Goal: Information Seeking & Learning: Learn about a topic

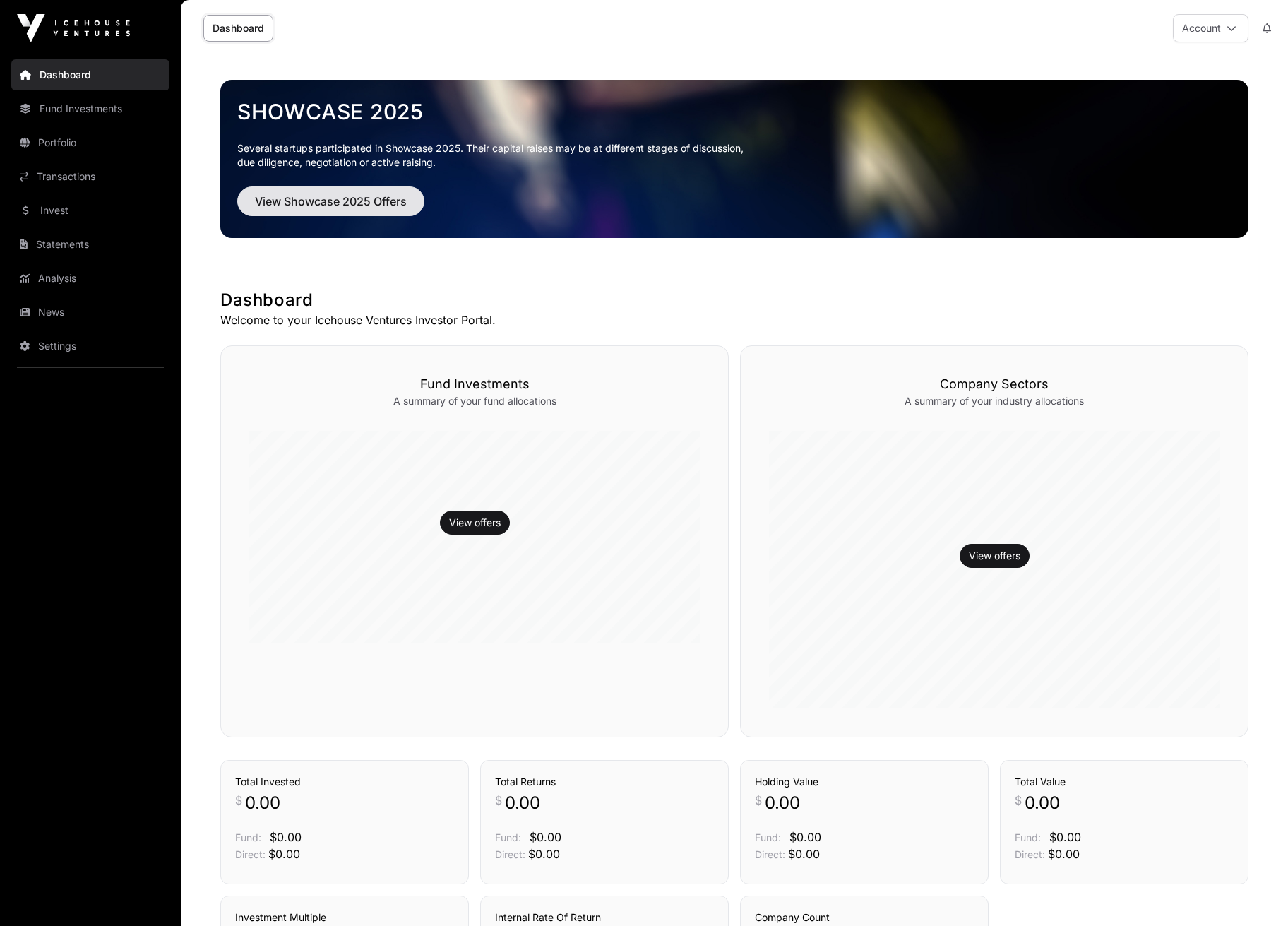
click at [362, 207] on span "View Showcase 2025 Offers" at bounding box center [331, 201] width 152 height 17
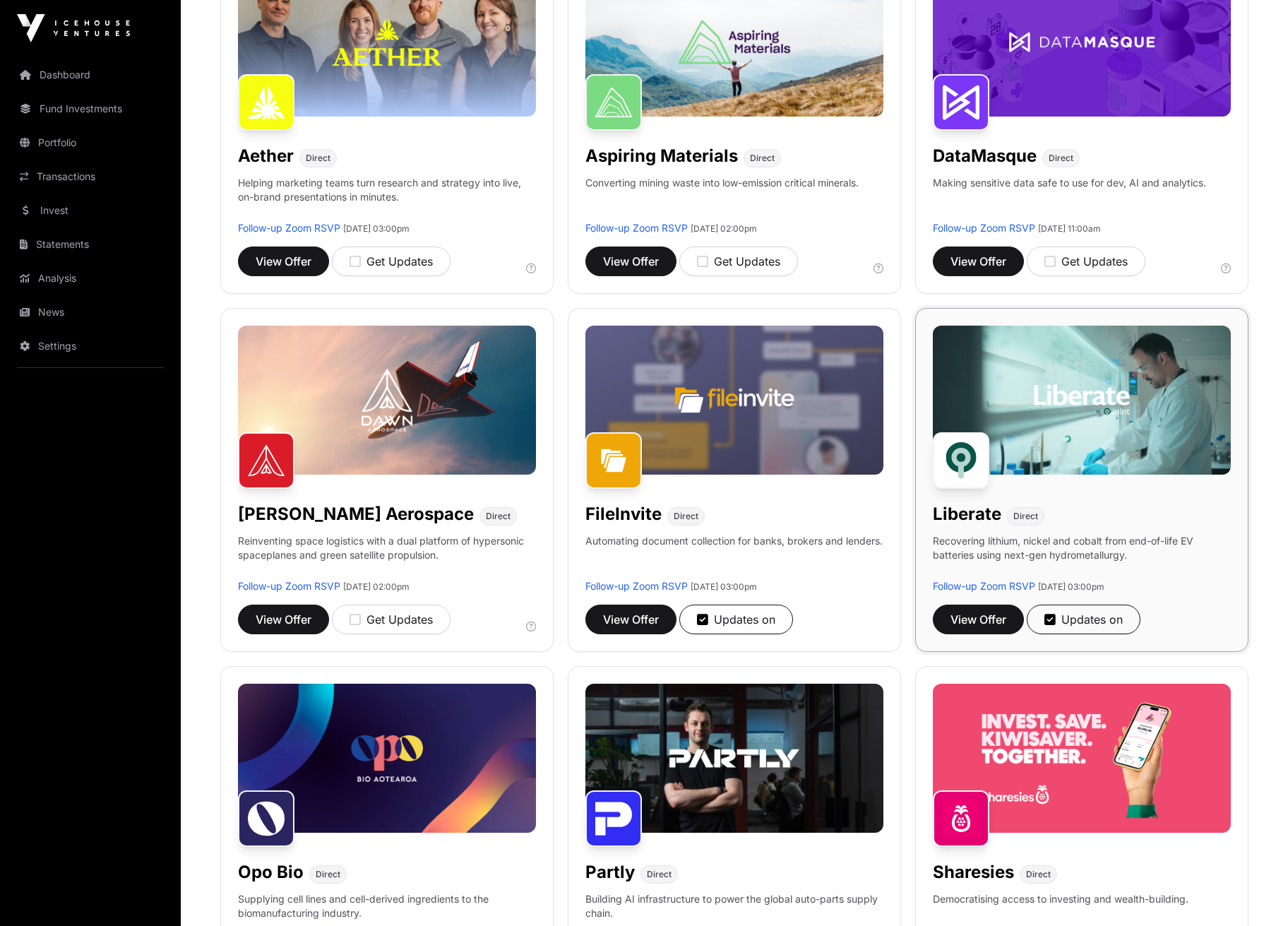
scroll to position [275, 0]
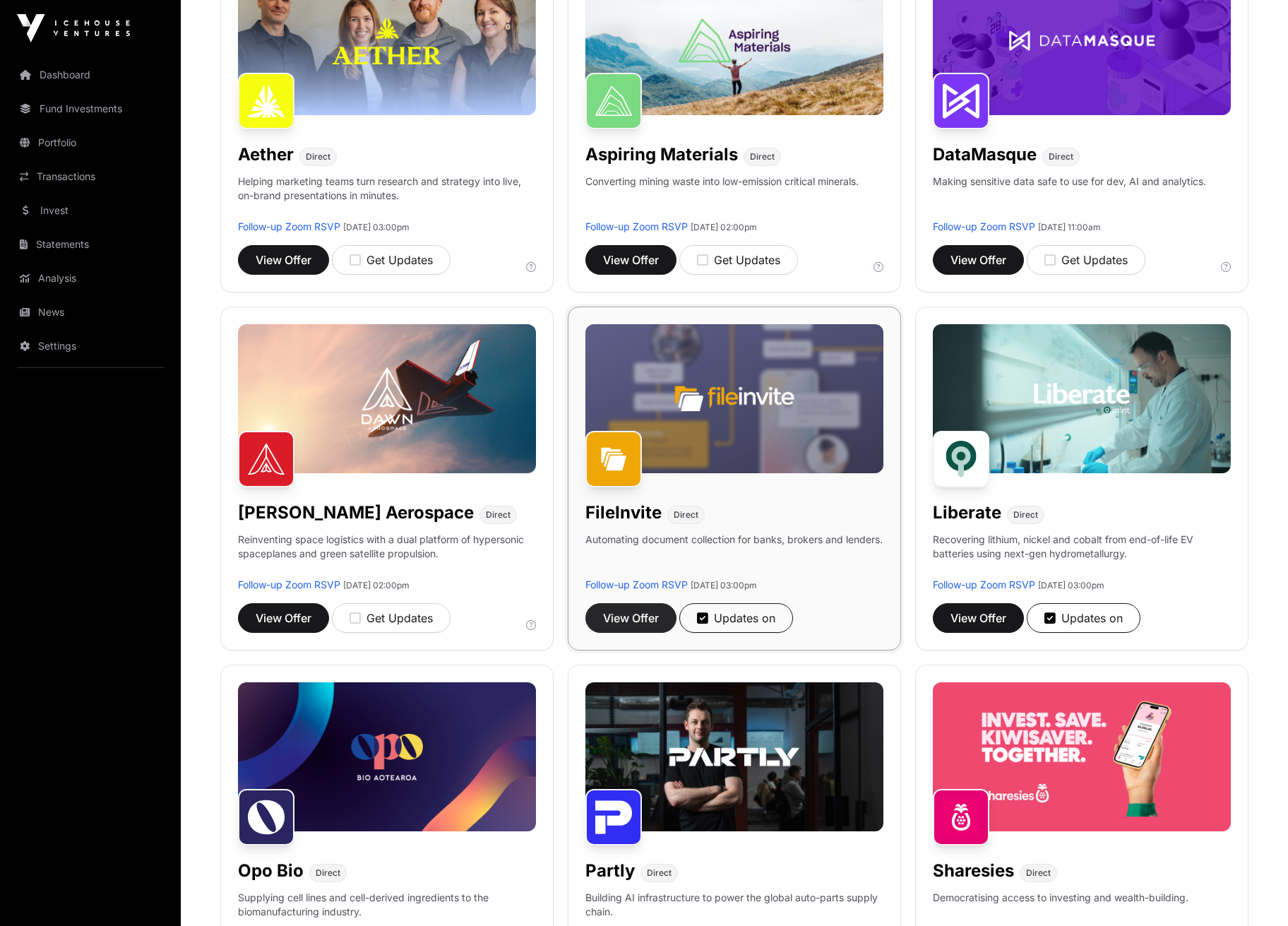
click at [642, 618] on span "View Offer" at bounding box center [630, 617] width 56 height 17
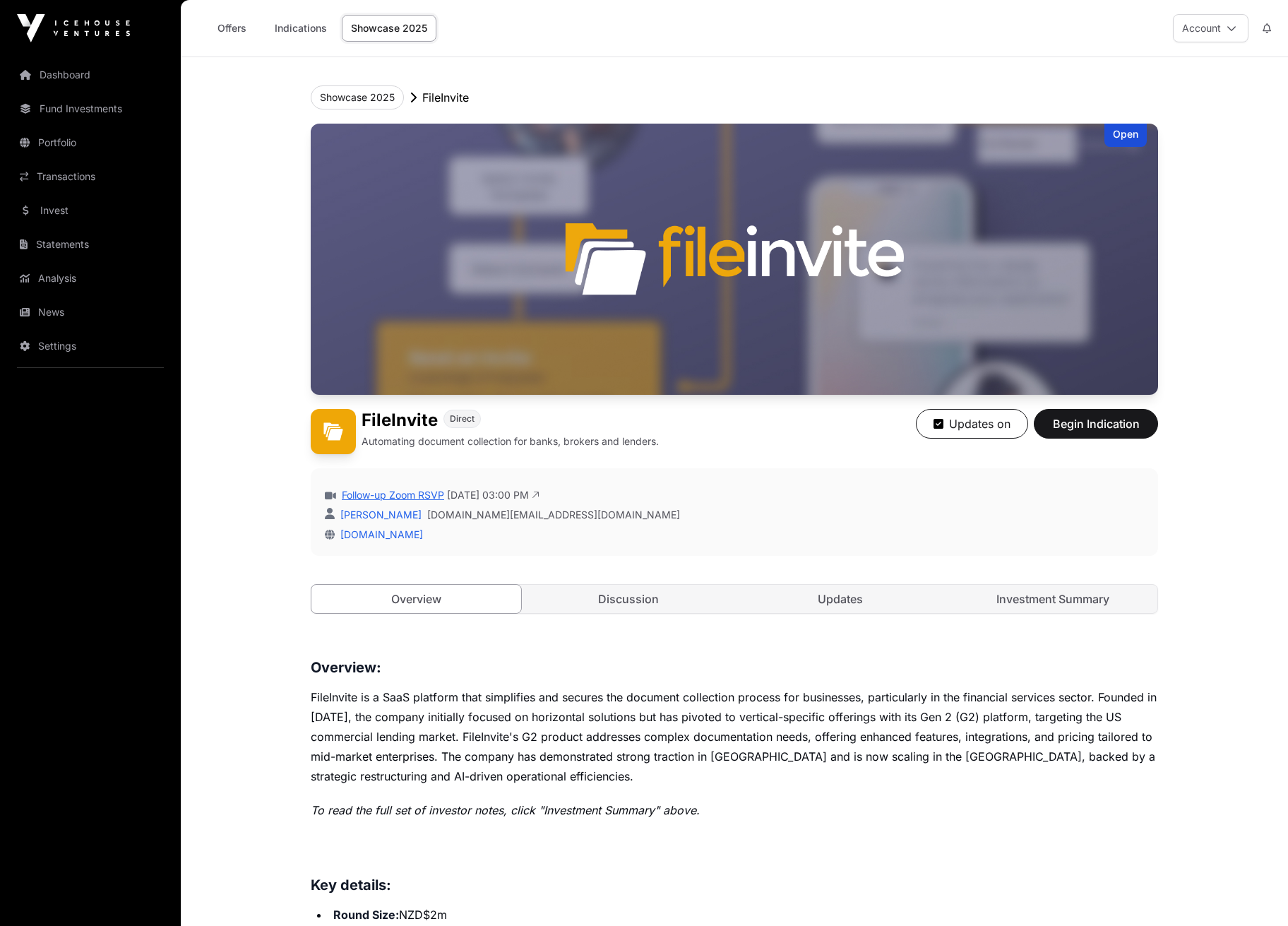
click at [405, 497] on link "Follow-up Zoom RSVP" at bounding box center [392, 495] width 105 height 14
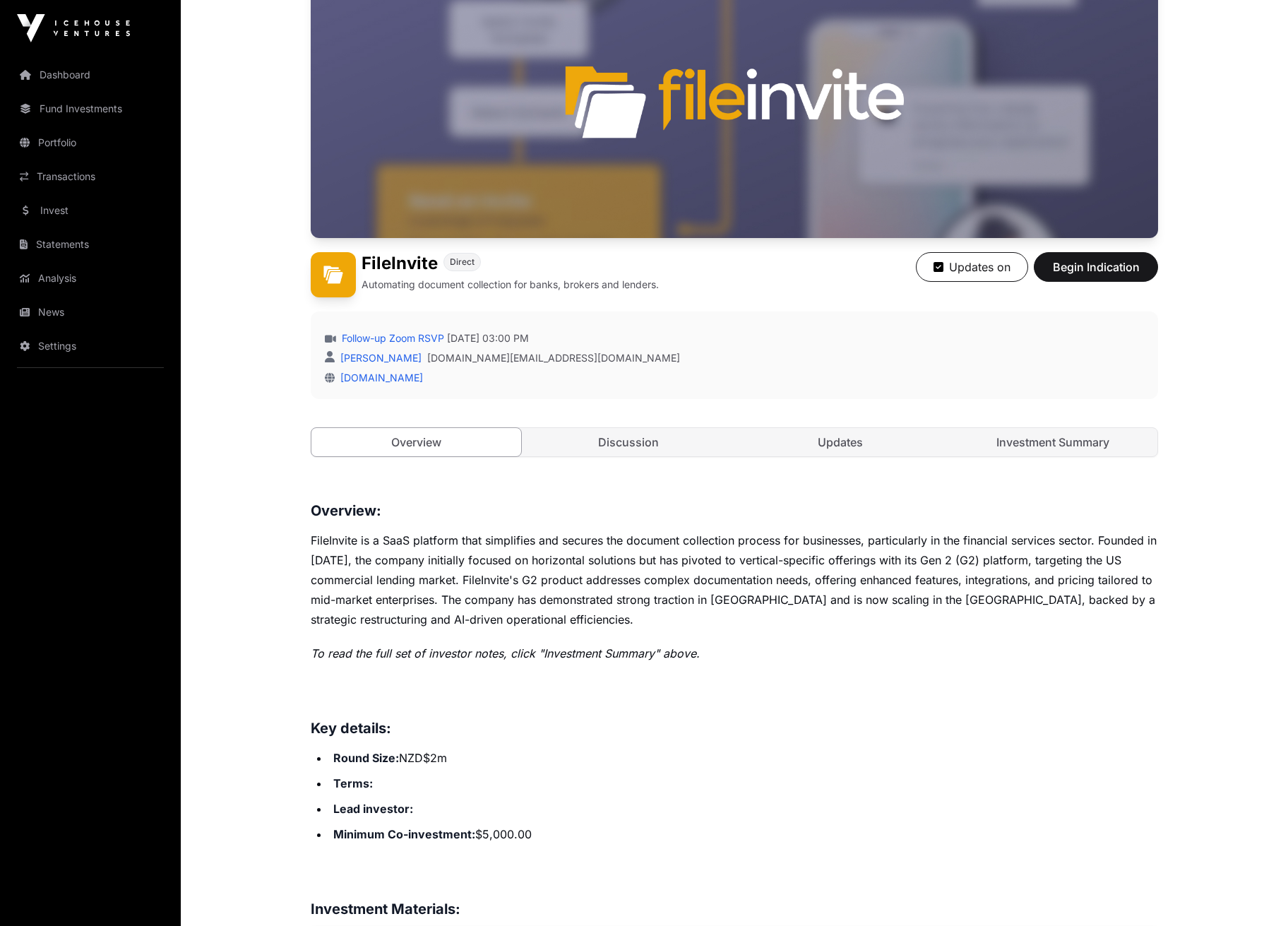
scroll to position [155, 0]
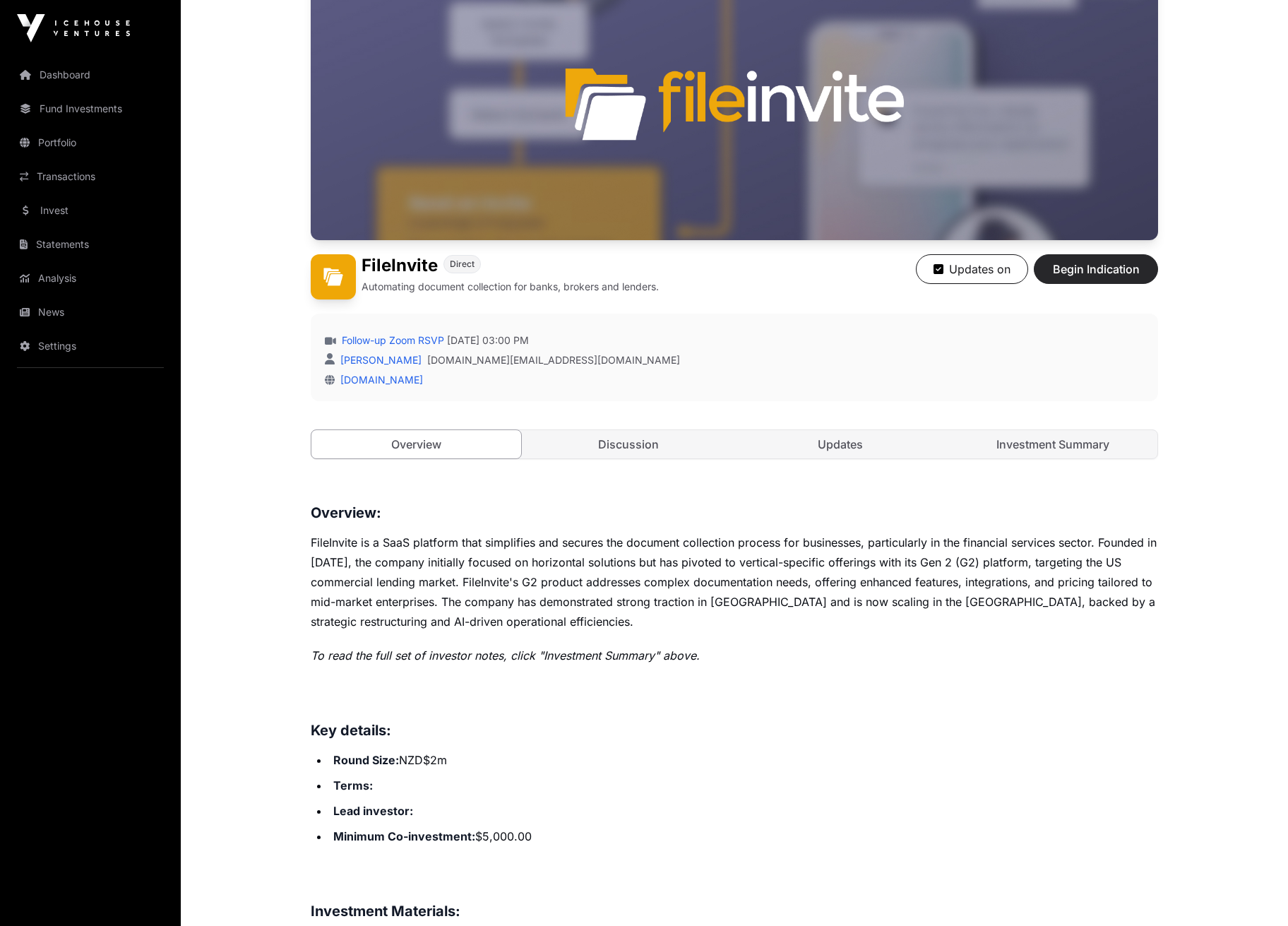
click at [1120, 271] on span "Begin Indication" at bounding box center [1095, 269] width 89 height 17
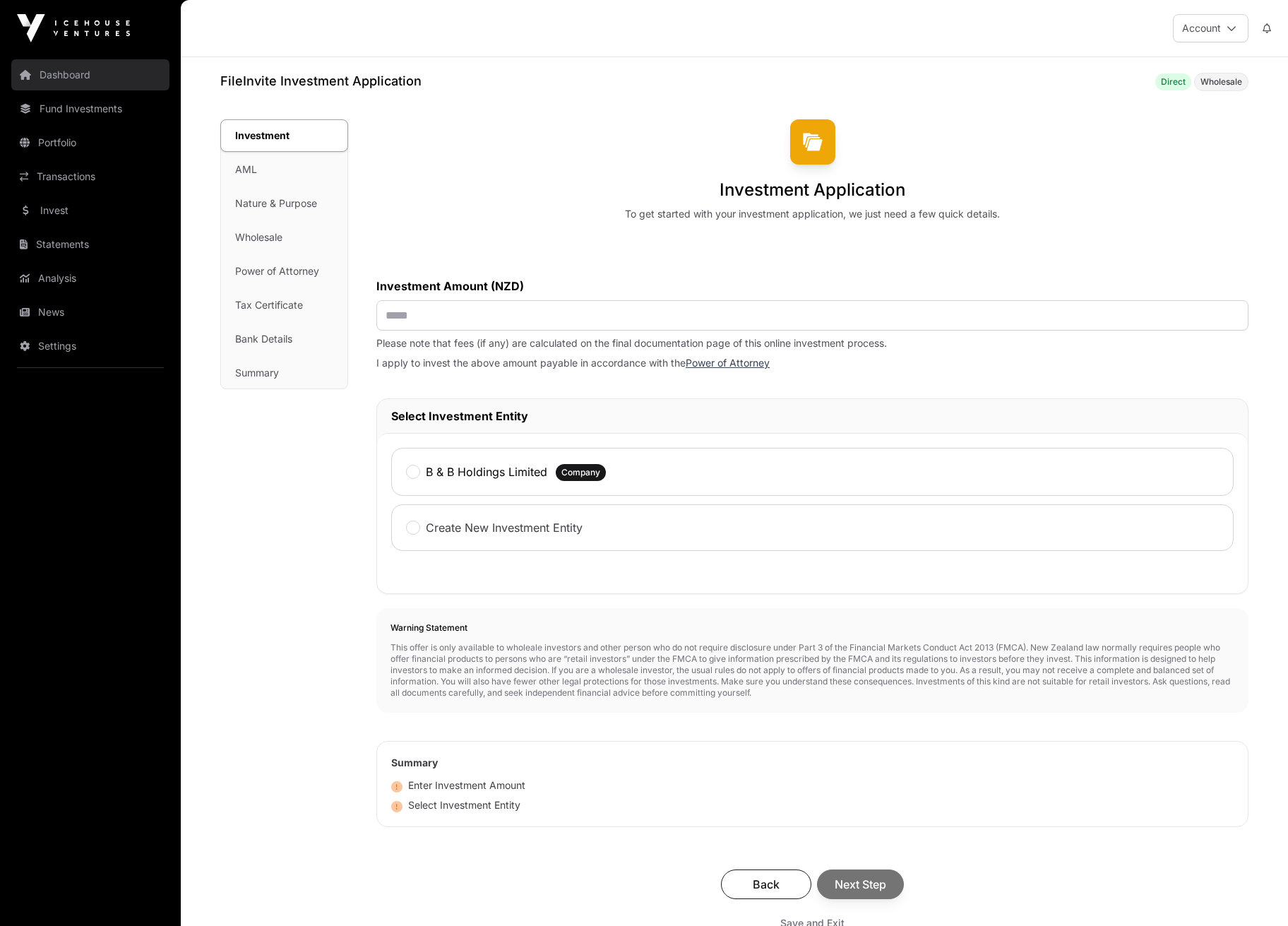
click at [86, 81] on link "Dashboard" at bounding box center [90, 75] width 158 height 31
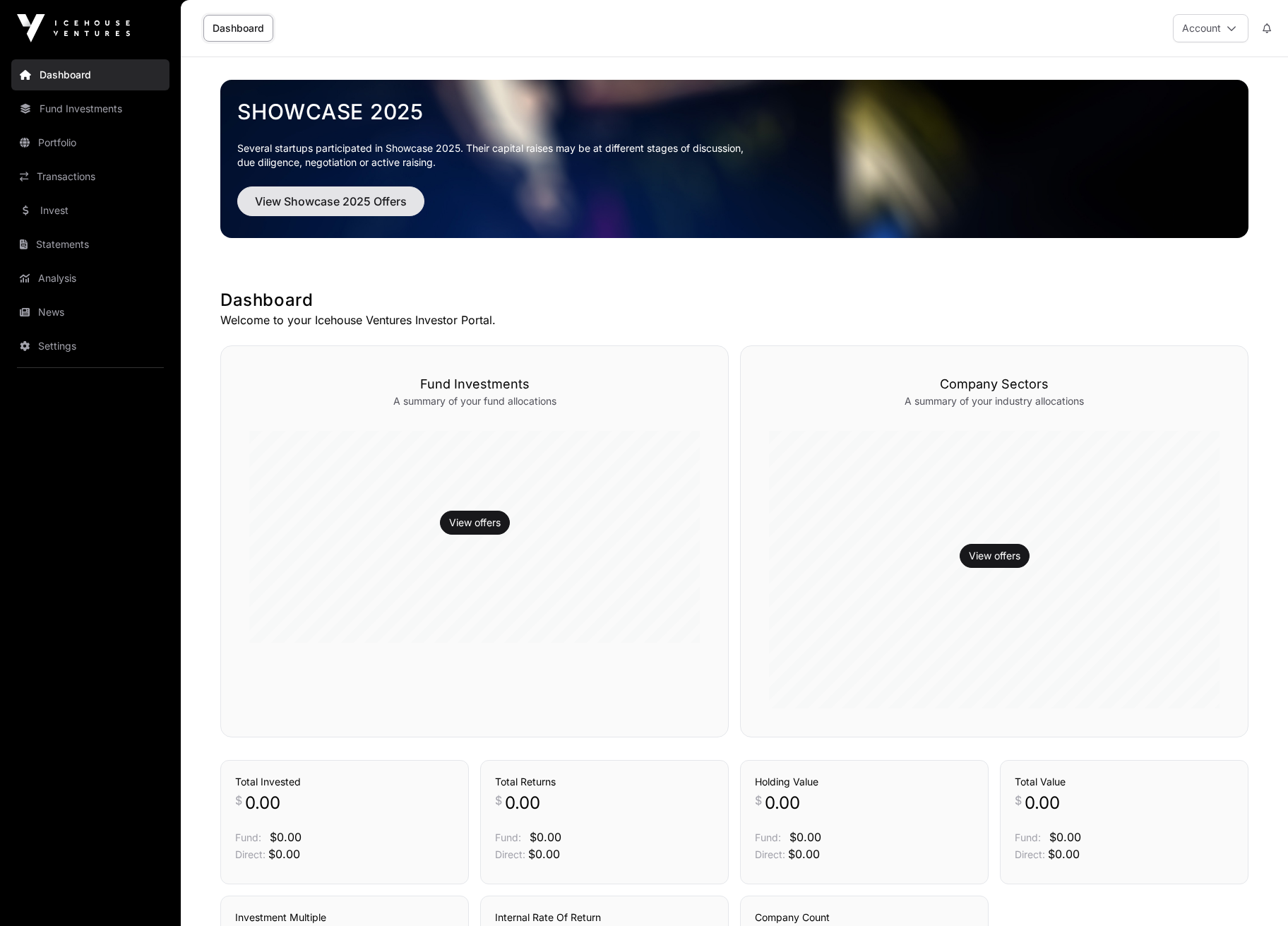
click at [346, 200] on span "View Showcase 2025 Offers" at bounding box center [331, 201] width 152 height 17
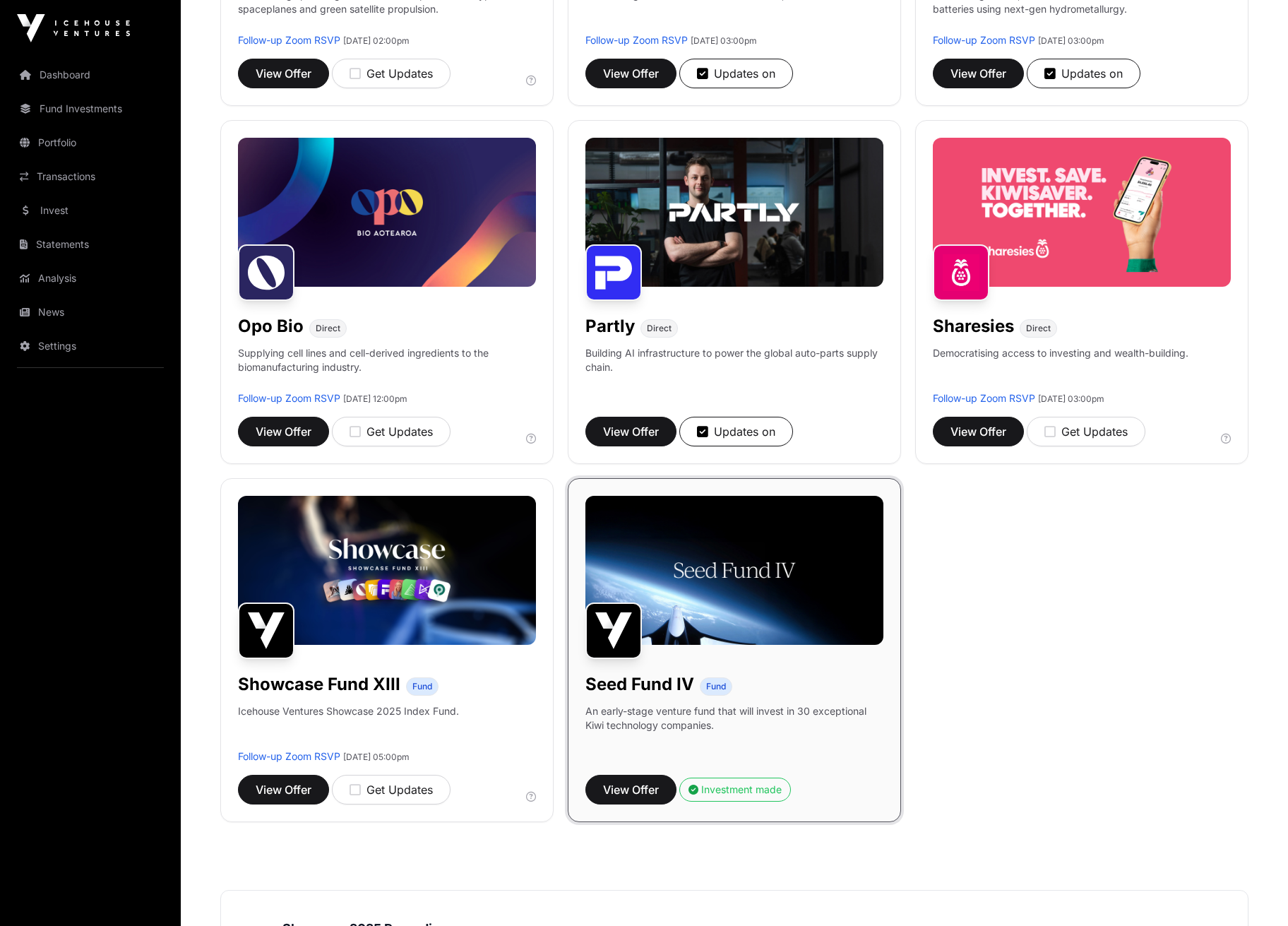
scroll to position [828, 0]
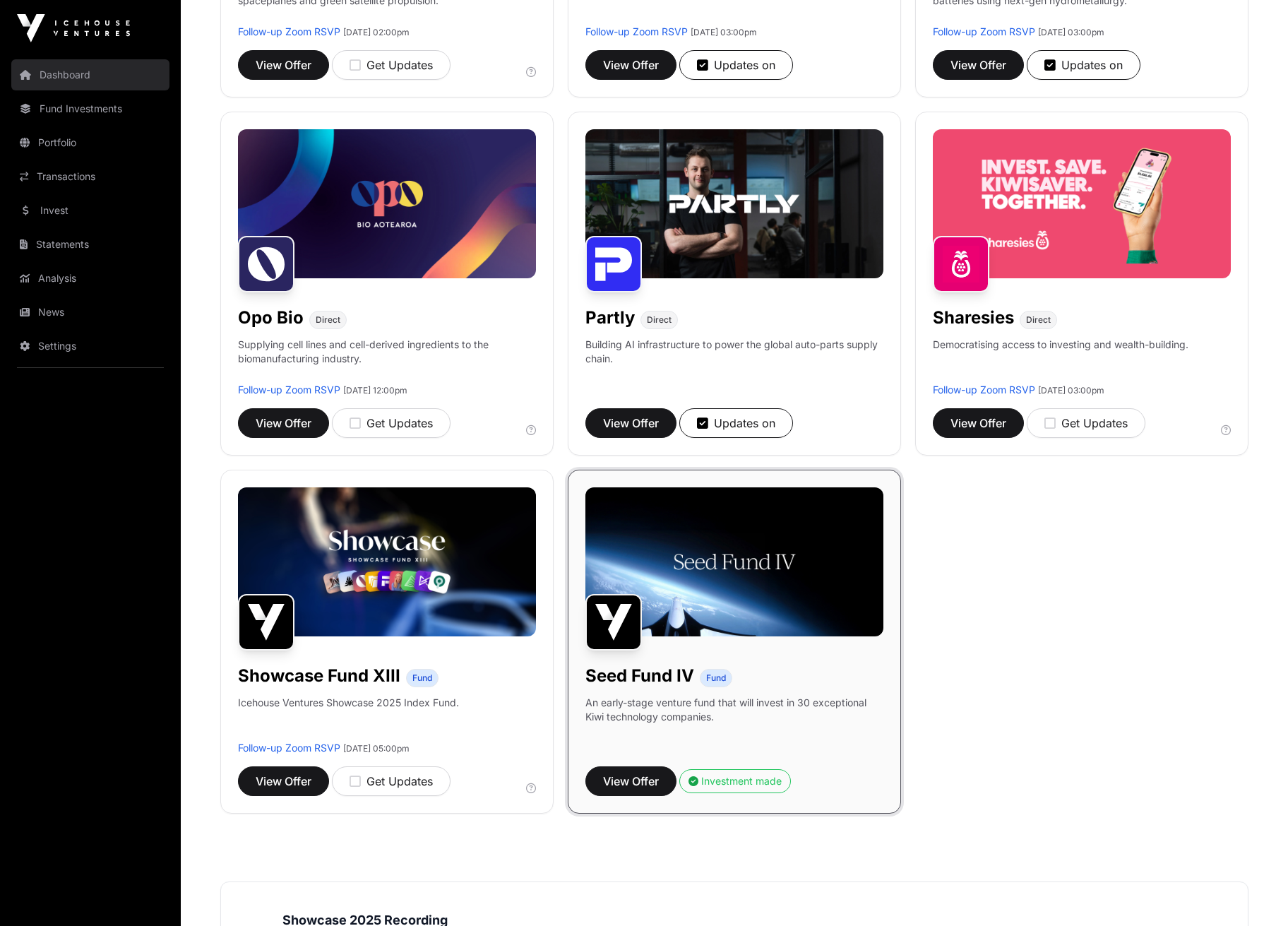
click at [75, 74] on link "Dashboard" at bounding box center [90, 75] width 158 height 31
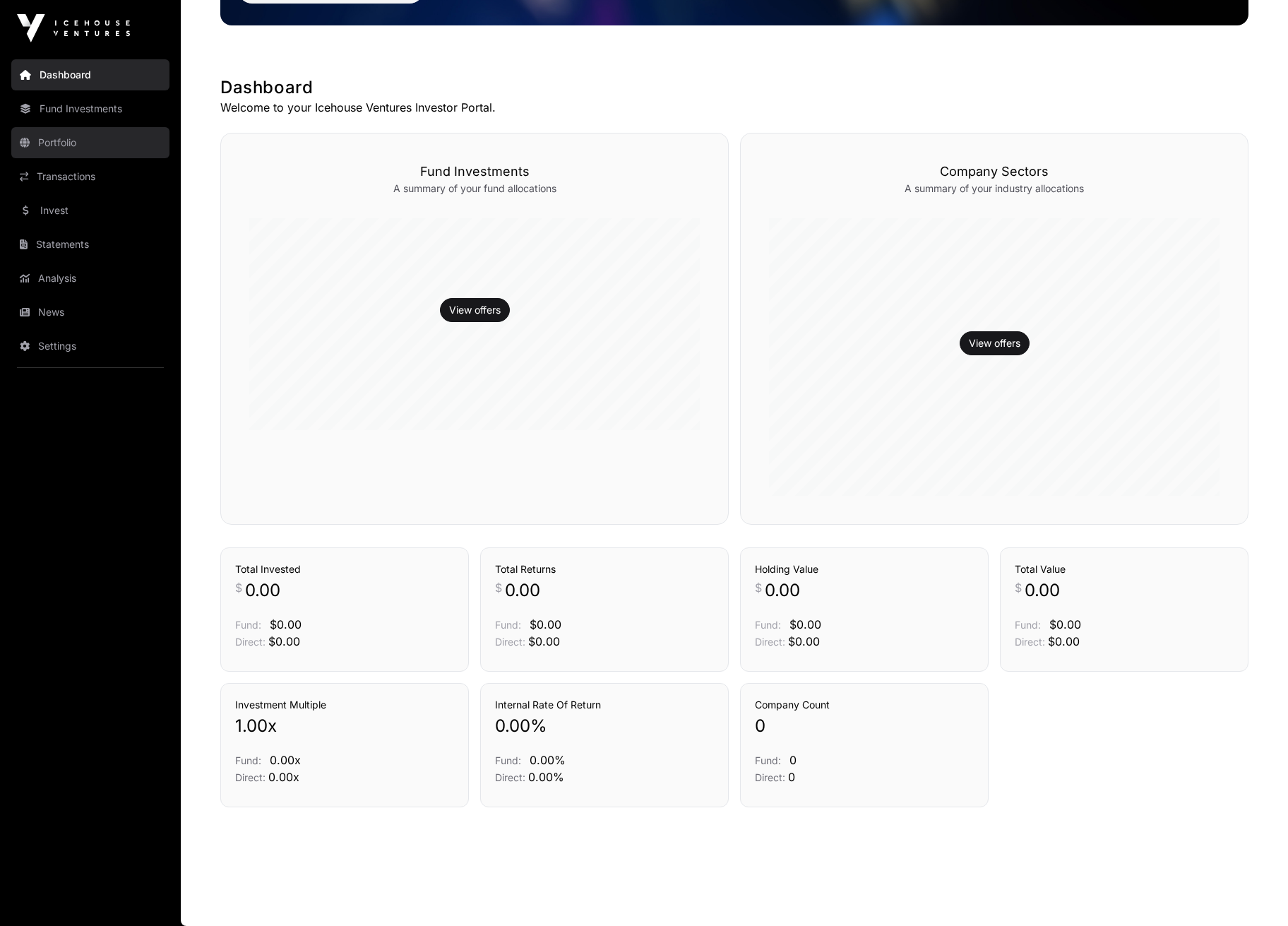
scroll to position [213, 0]
click at [57, 136] on link "Portfolio" at bounding box center [90, 143] width 158 height 31
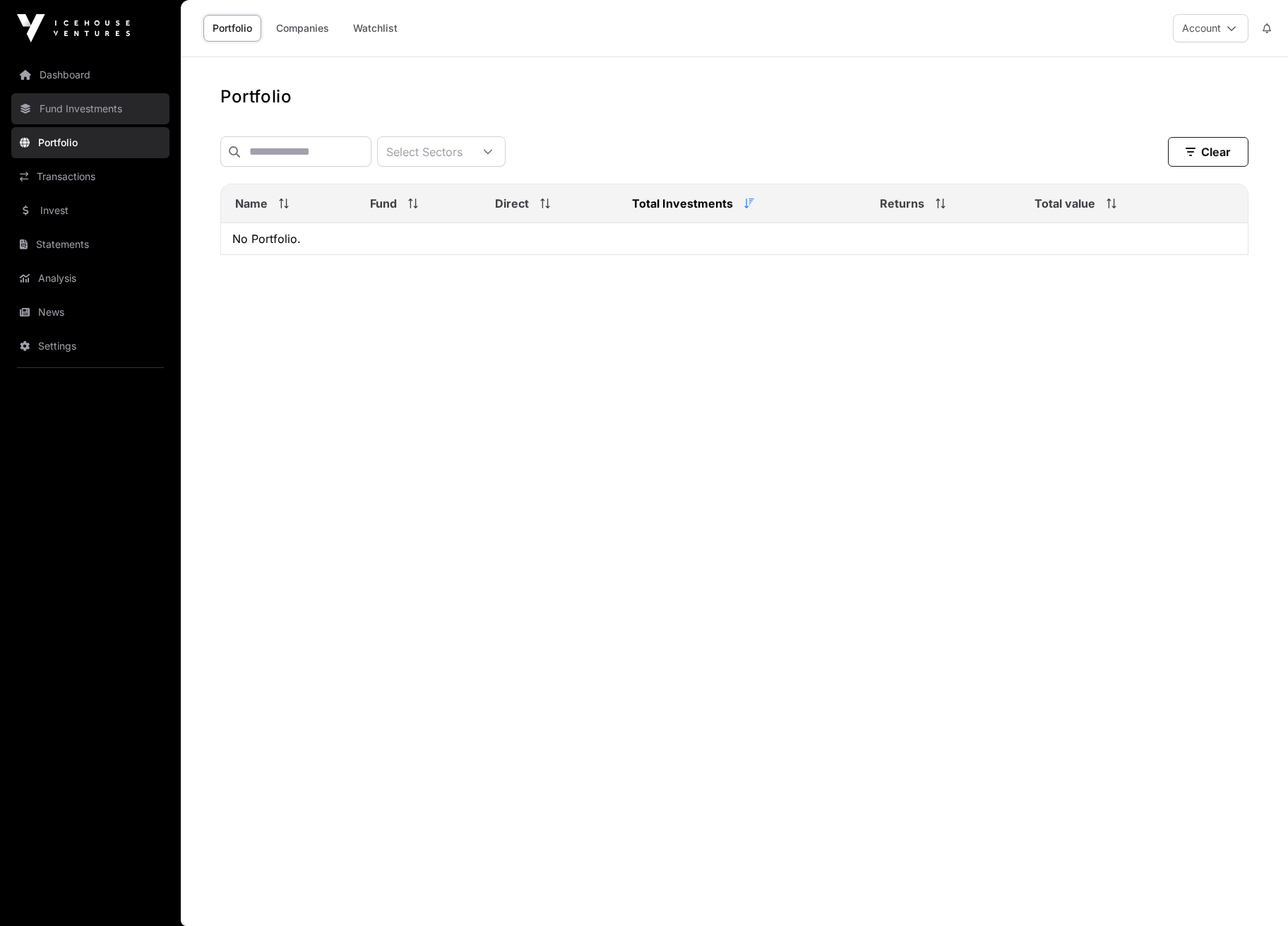
click at [56, 114] on link "Fund Investments" at bounding box center [90, 109] width 158 height 31
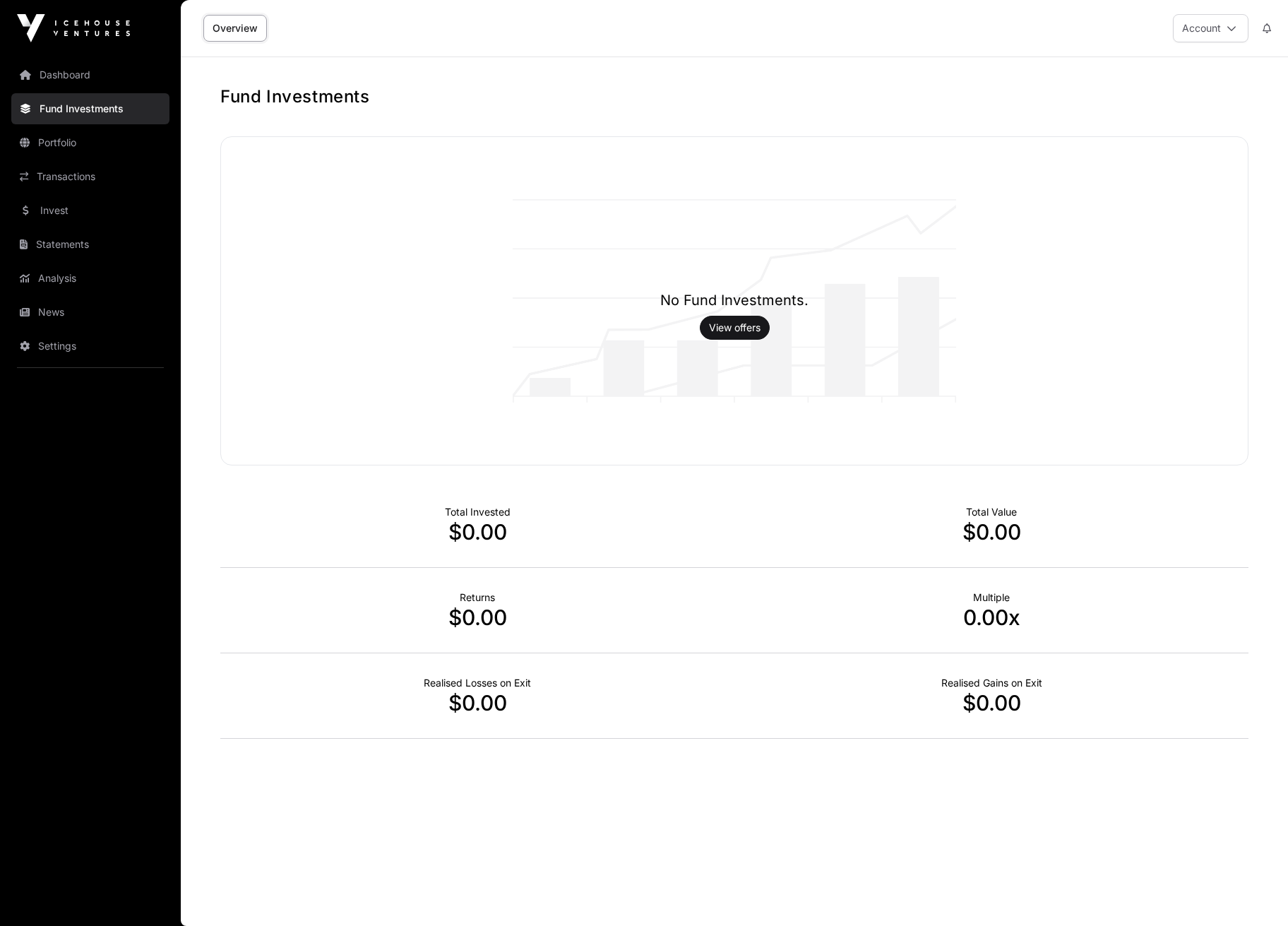
click at [796, 64] on main "Fund Investments No Fund Investments. View offers Total Invested $0.00 Total Va…" at bounding box center [734, 491] width 1107 height 869
click at [85, 69] on link "Dashboard" at bounding box center [90, 75] width 158 height 31
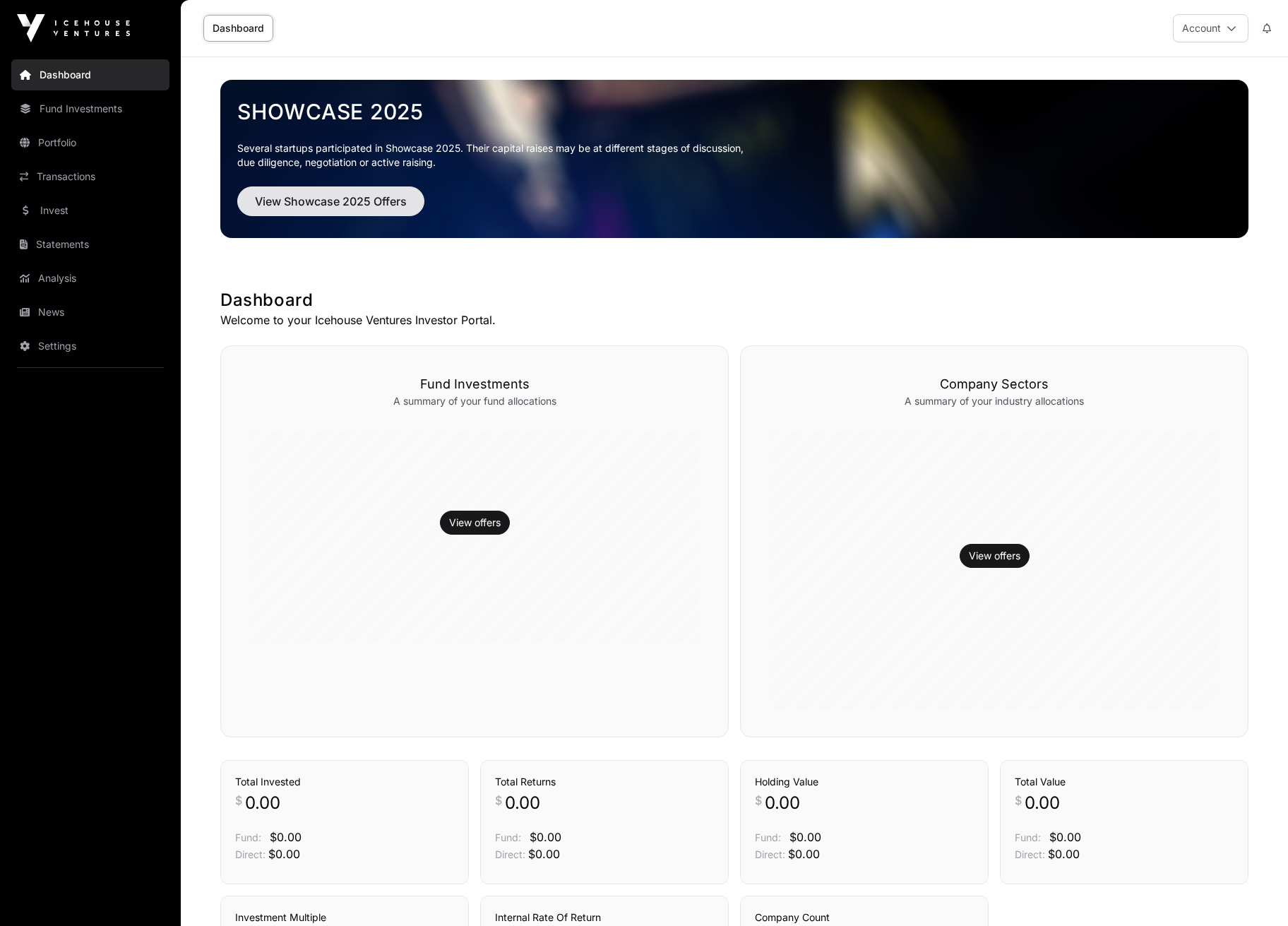
click at [345, 207] on span "View Showcase 2025 Offers" at bounding box center [331, 201] width 152 height 17
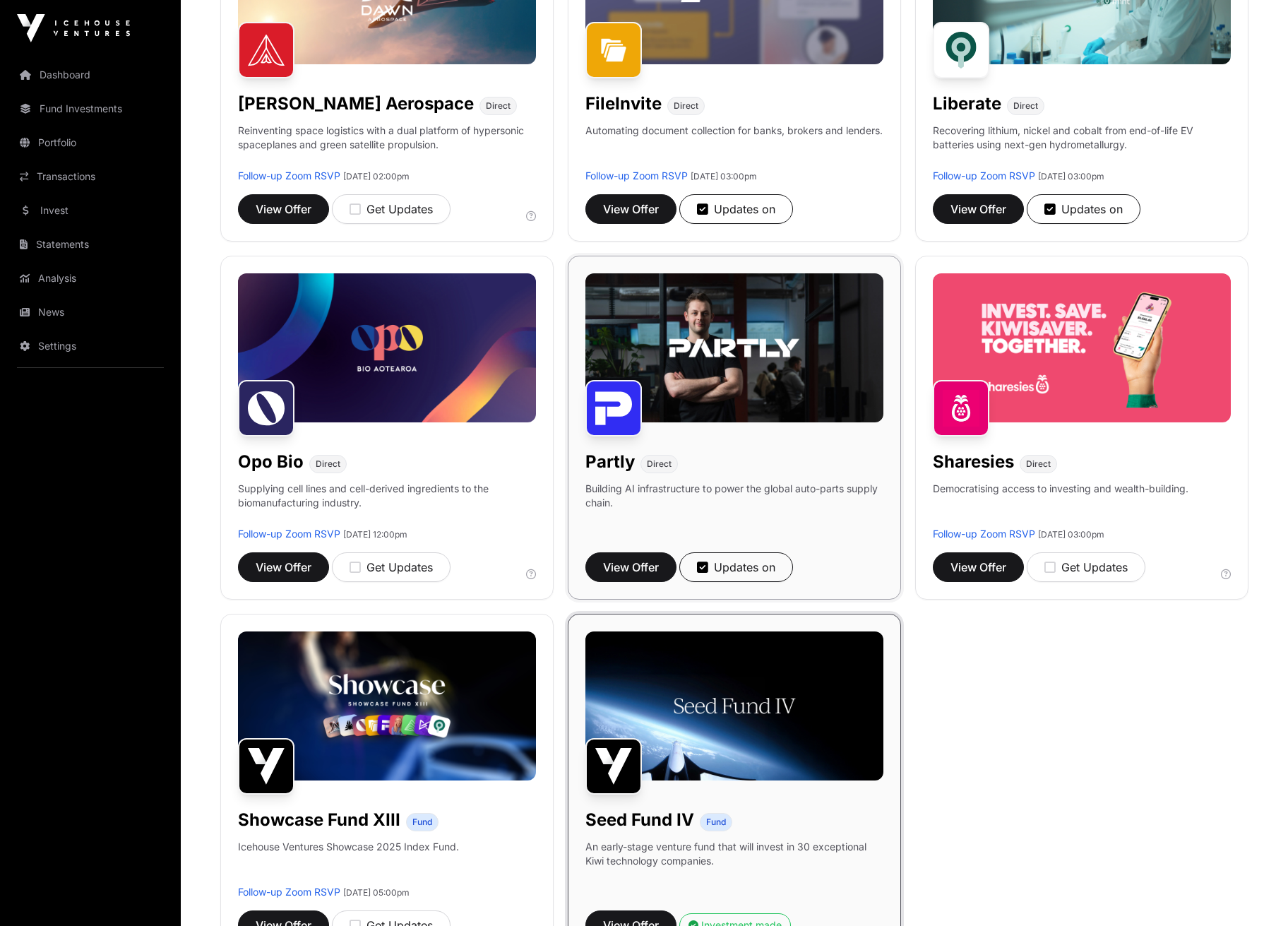
scroll to position [686, 0]
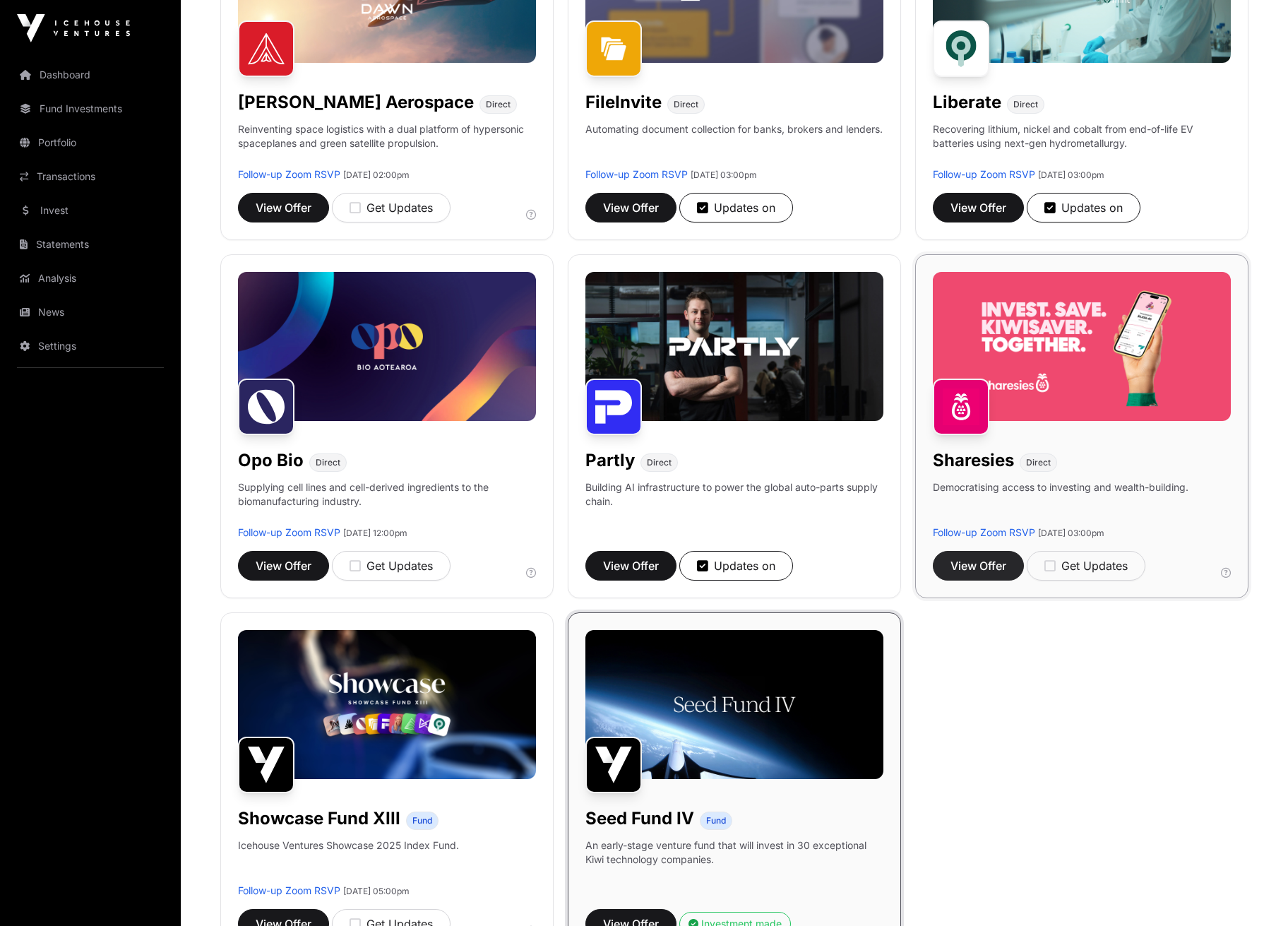
click at [973, 553] on button "View Offer" at bounding box center [978, 566] width 91 height 29
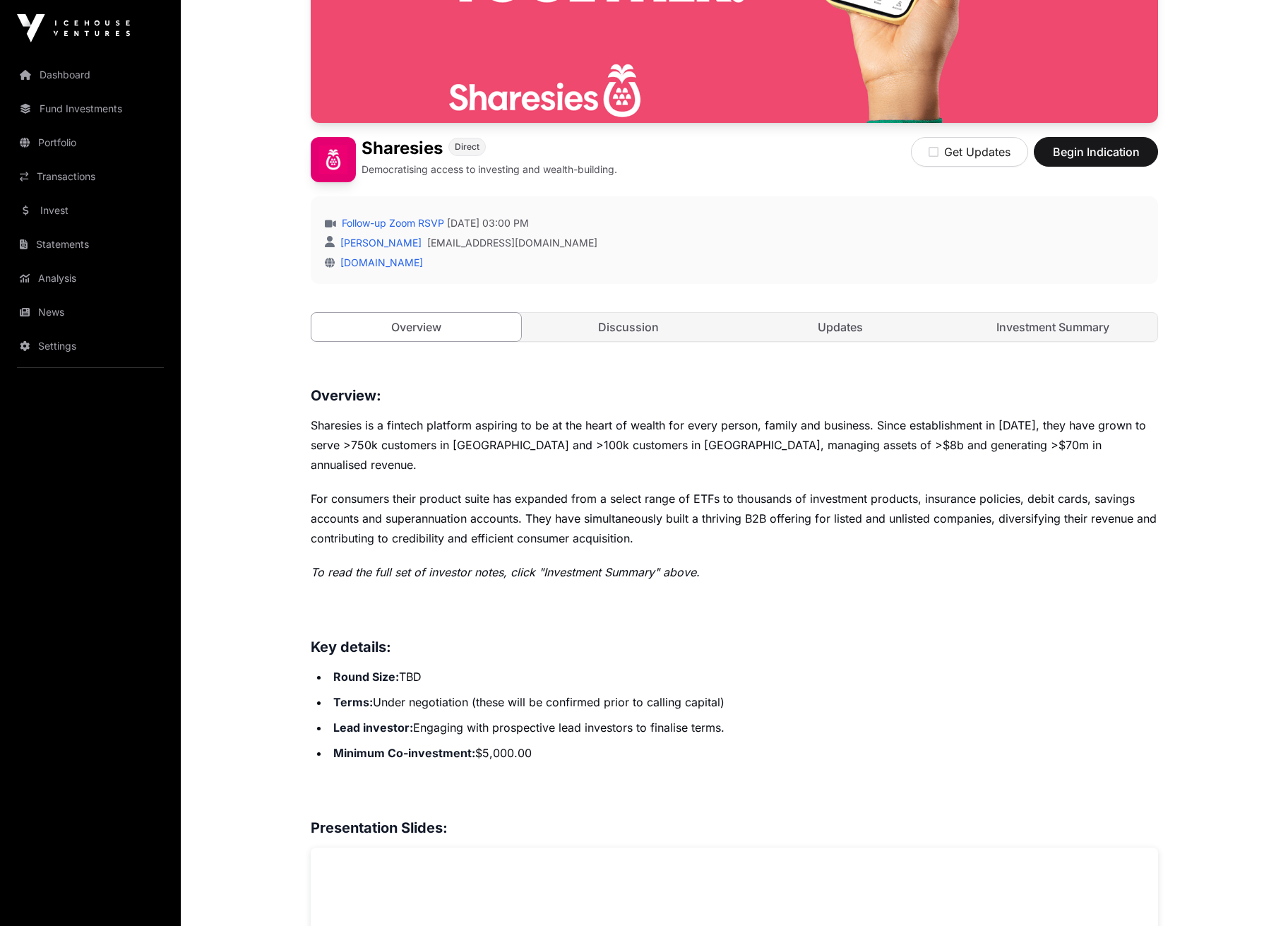
scroll to position [266, 0]
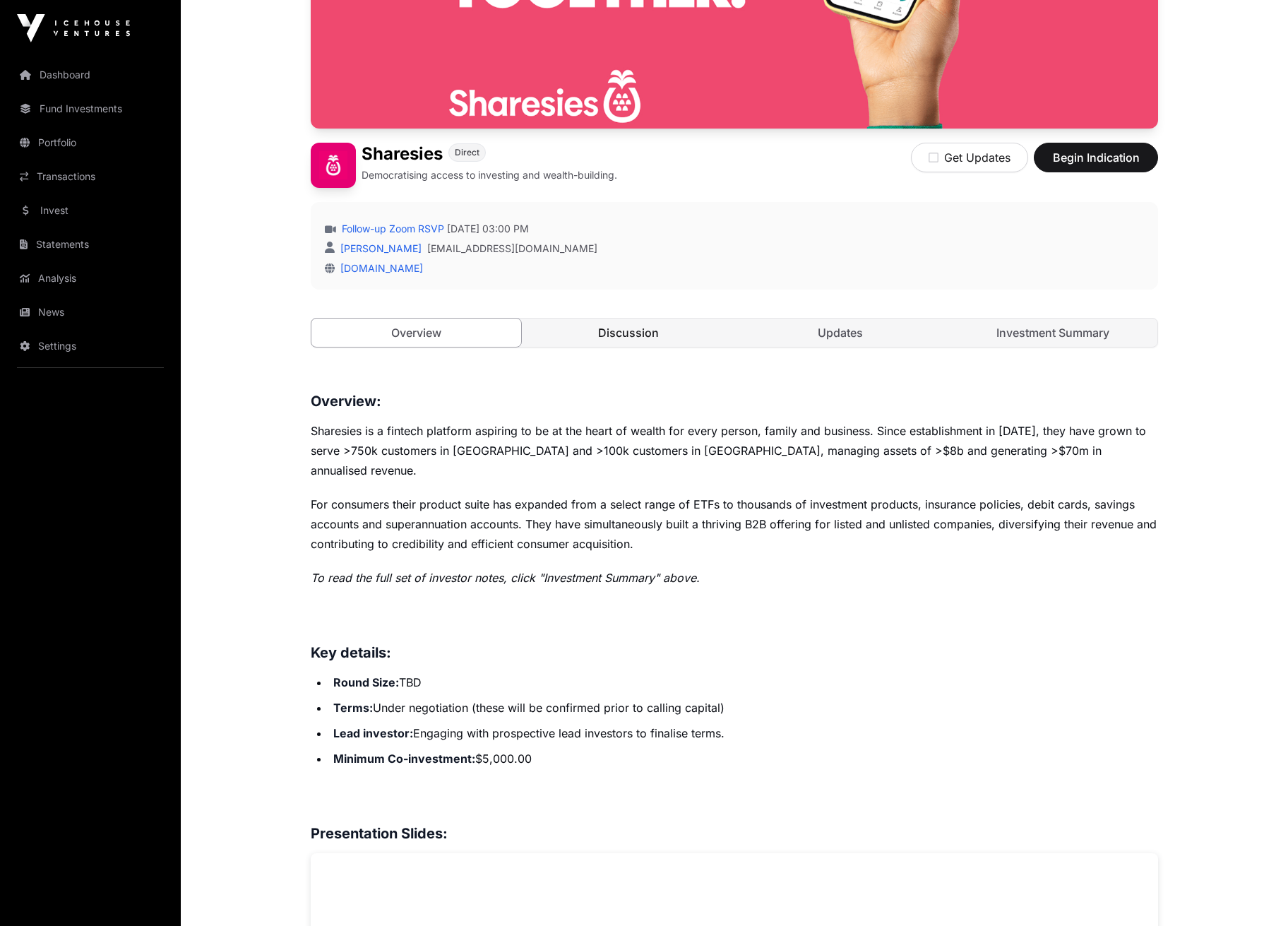
click at [624, 326] on link "Discussion" at bounding box center [629, 333] width 210 height 29
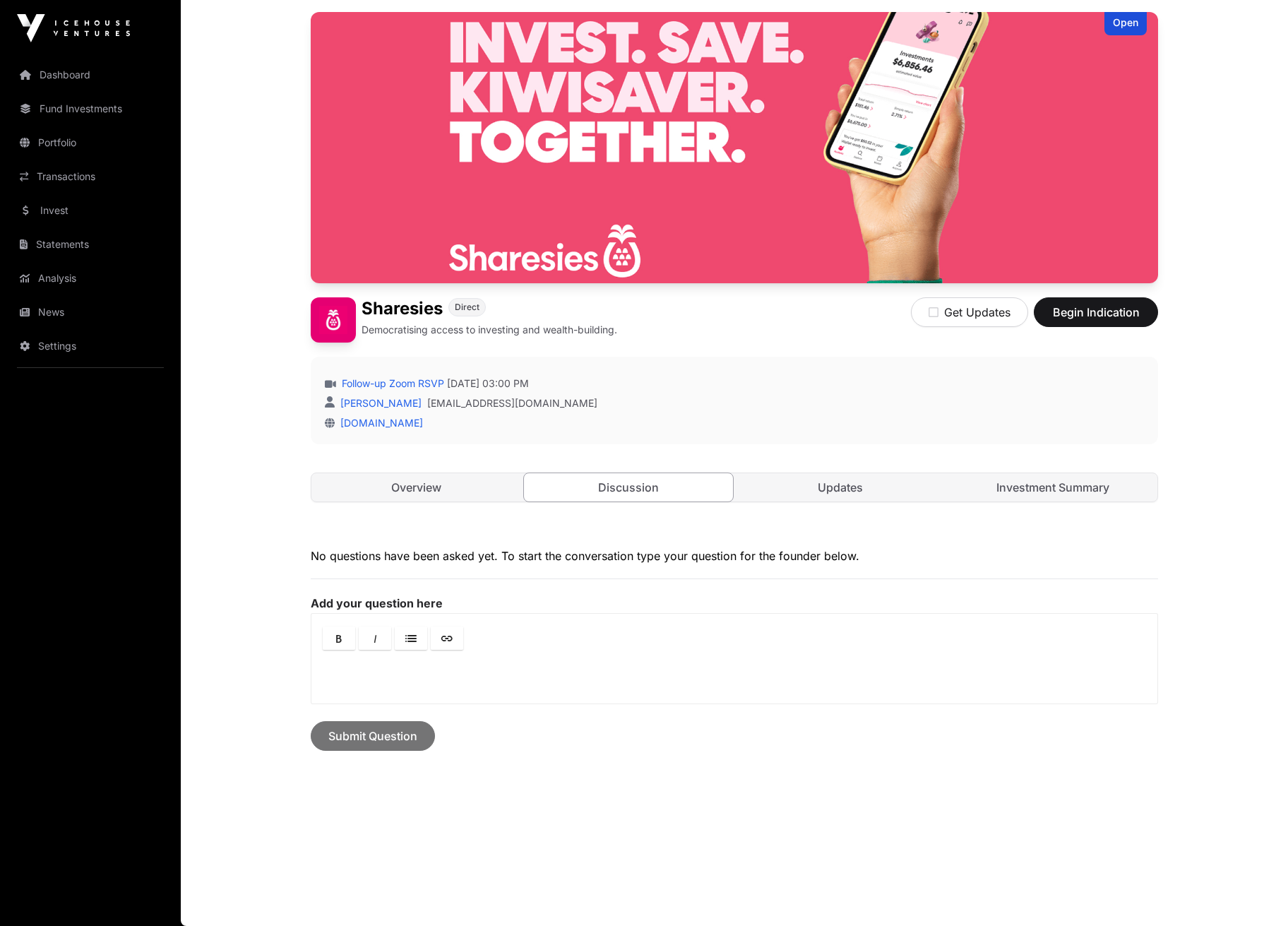
scroll to position [56, 0]
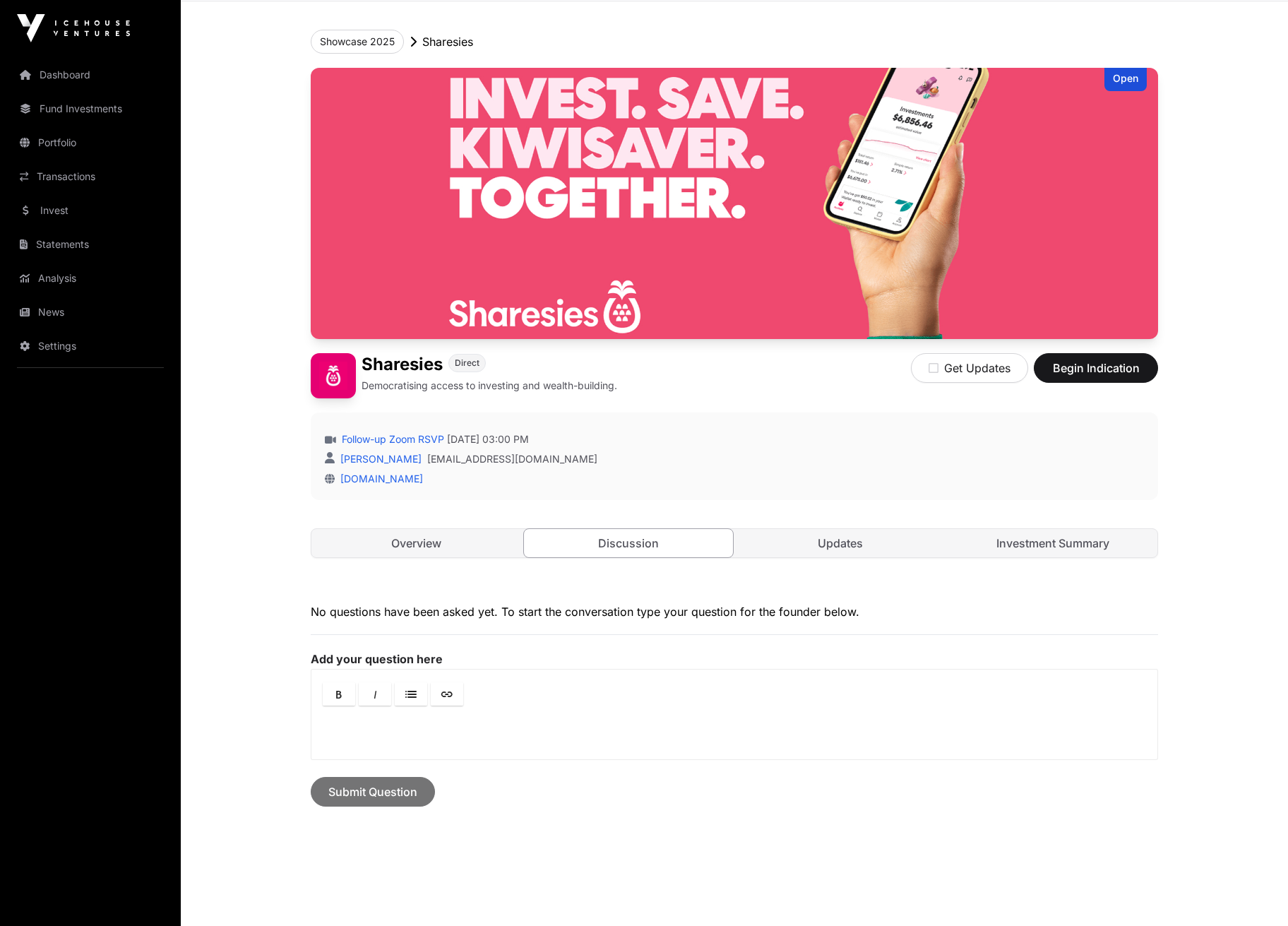
click at [637, 339] on div "Open Sharesies Direct Democratising access to investing and wealth-building. Ge…" at bounding box center [734, 327] width 848 height 519
click at [839, 543] on link "Updates" at bounding box center [841, 543] width 210 height 29
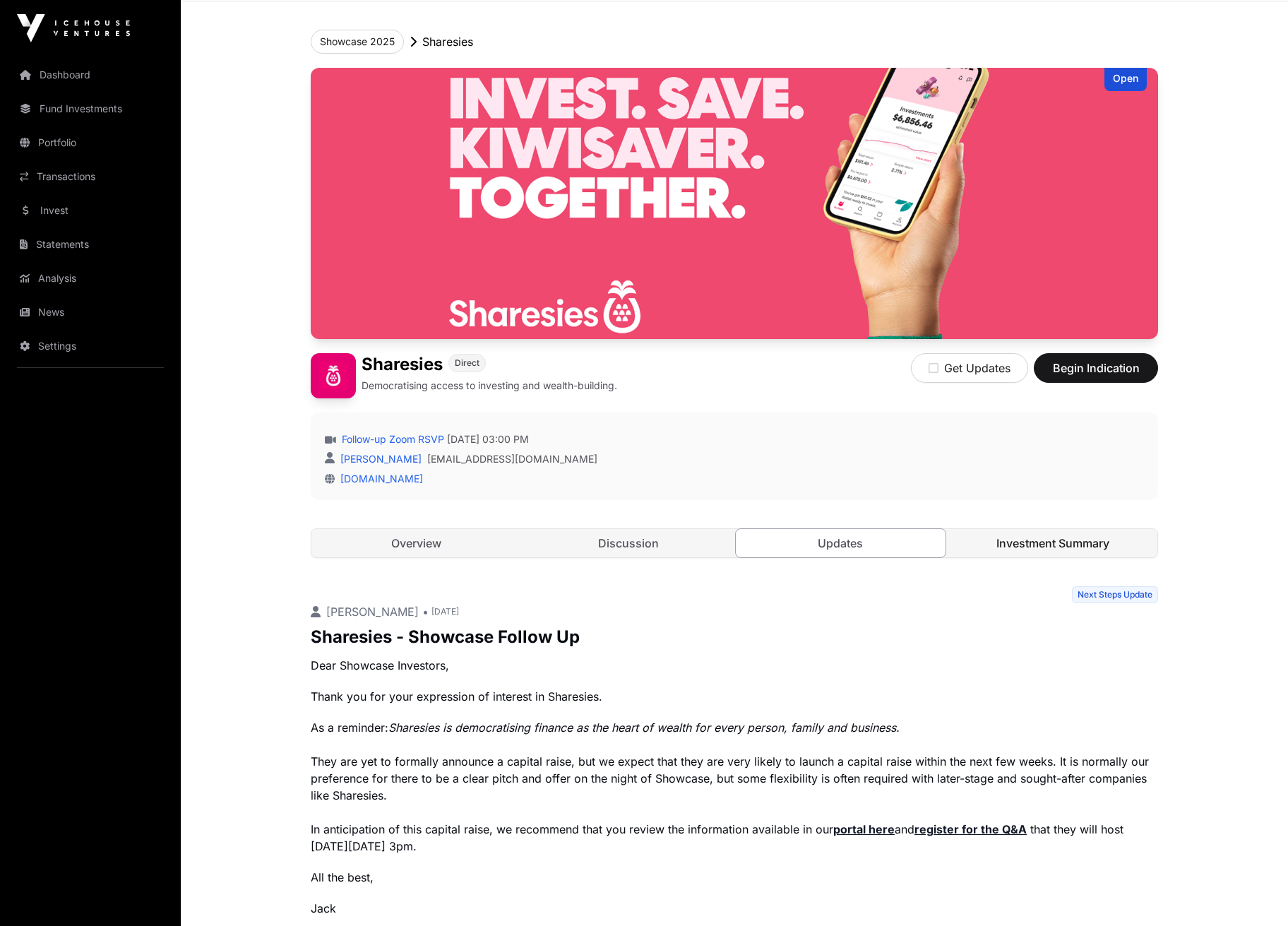
click at [1056, 548] on link "Investment Summary" at bounding box center [1053, 543] width 210 height 29
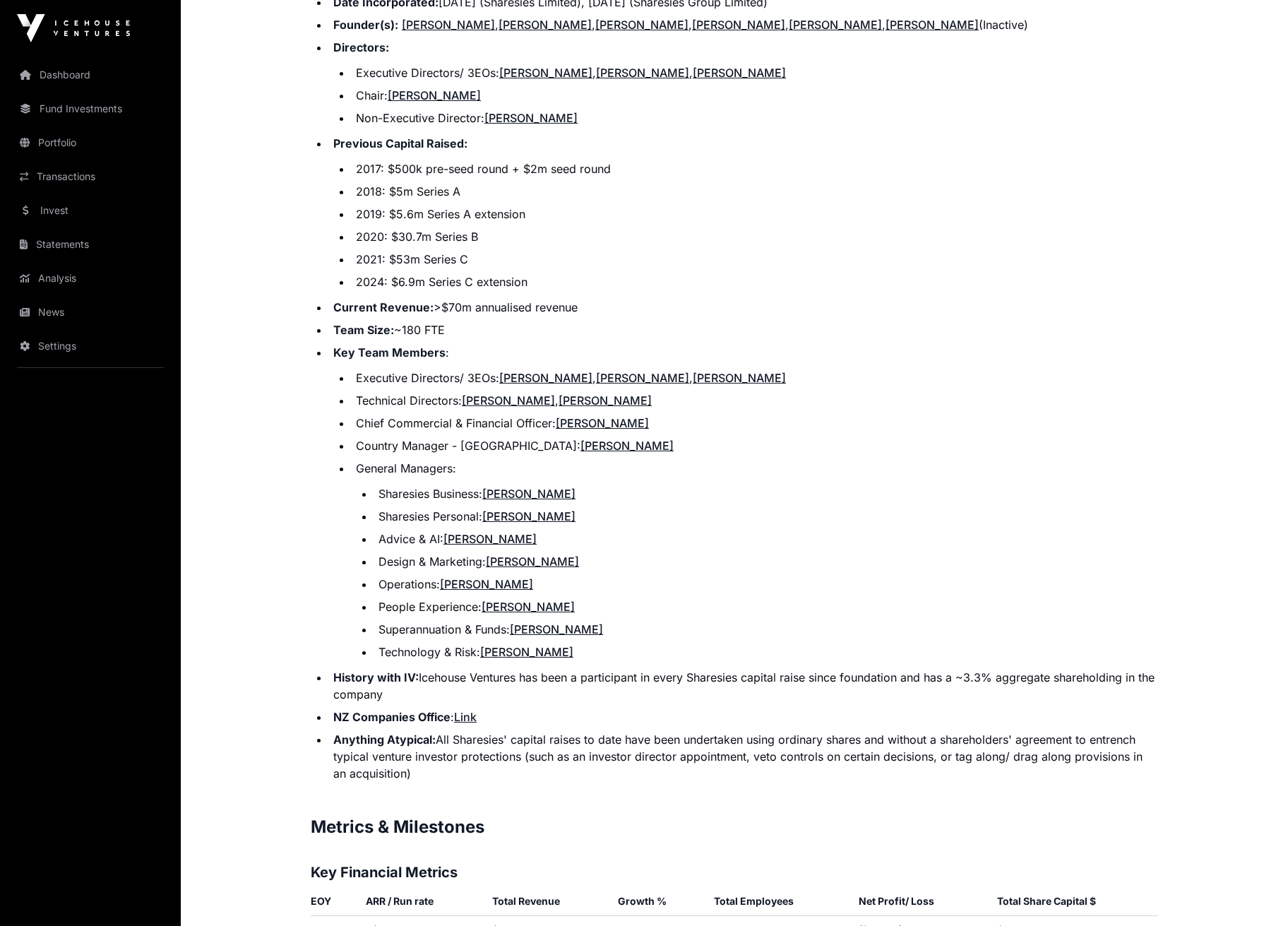
scroll to position [1652, 0]
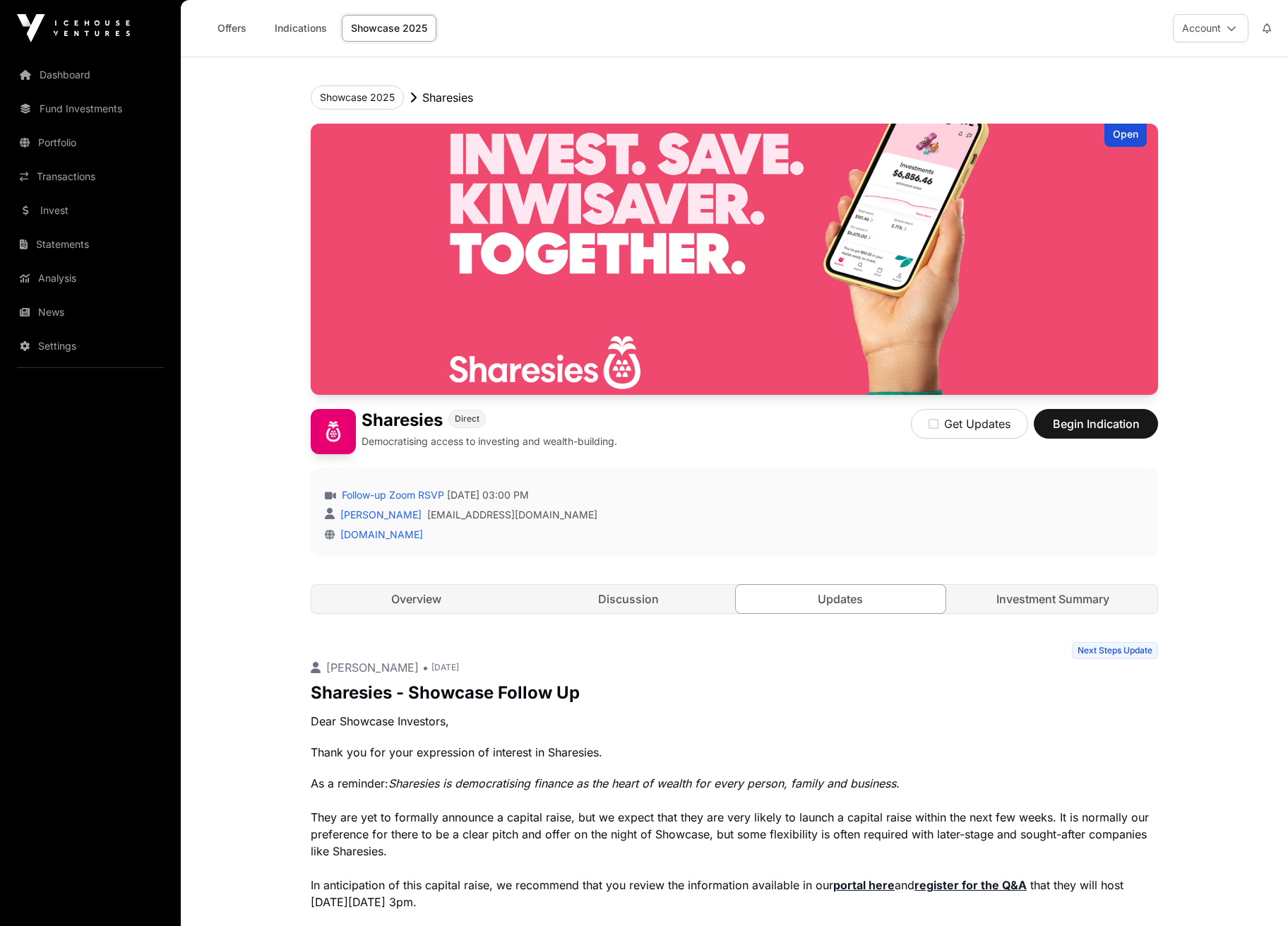
scroll to position [56, 0]
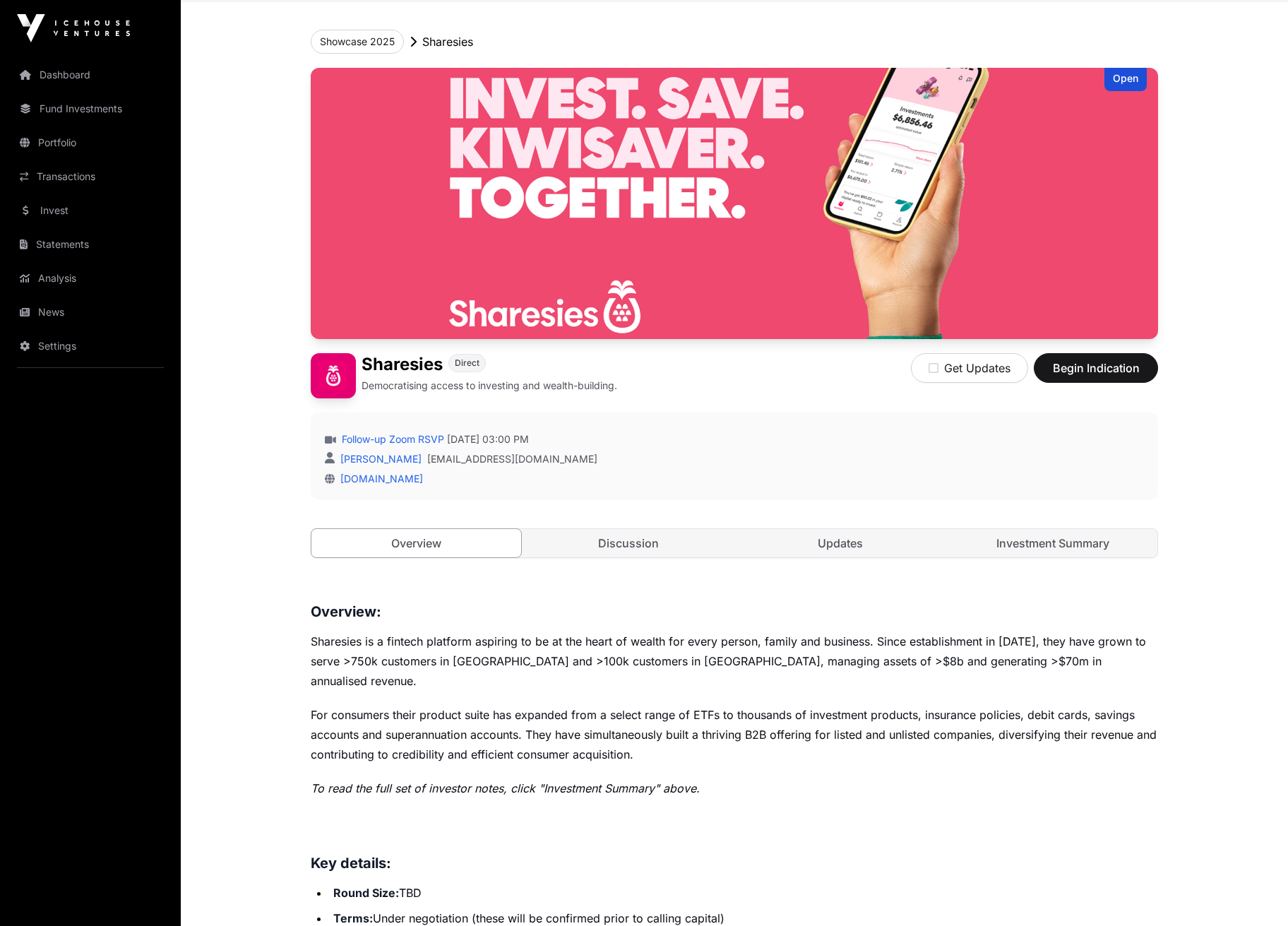
scroll to position [266, 0]
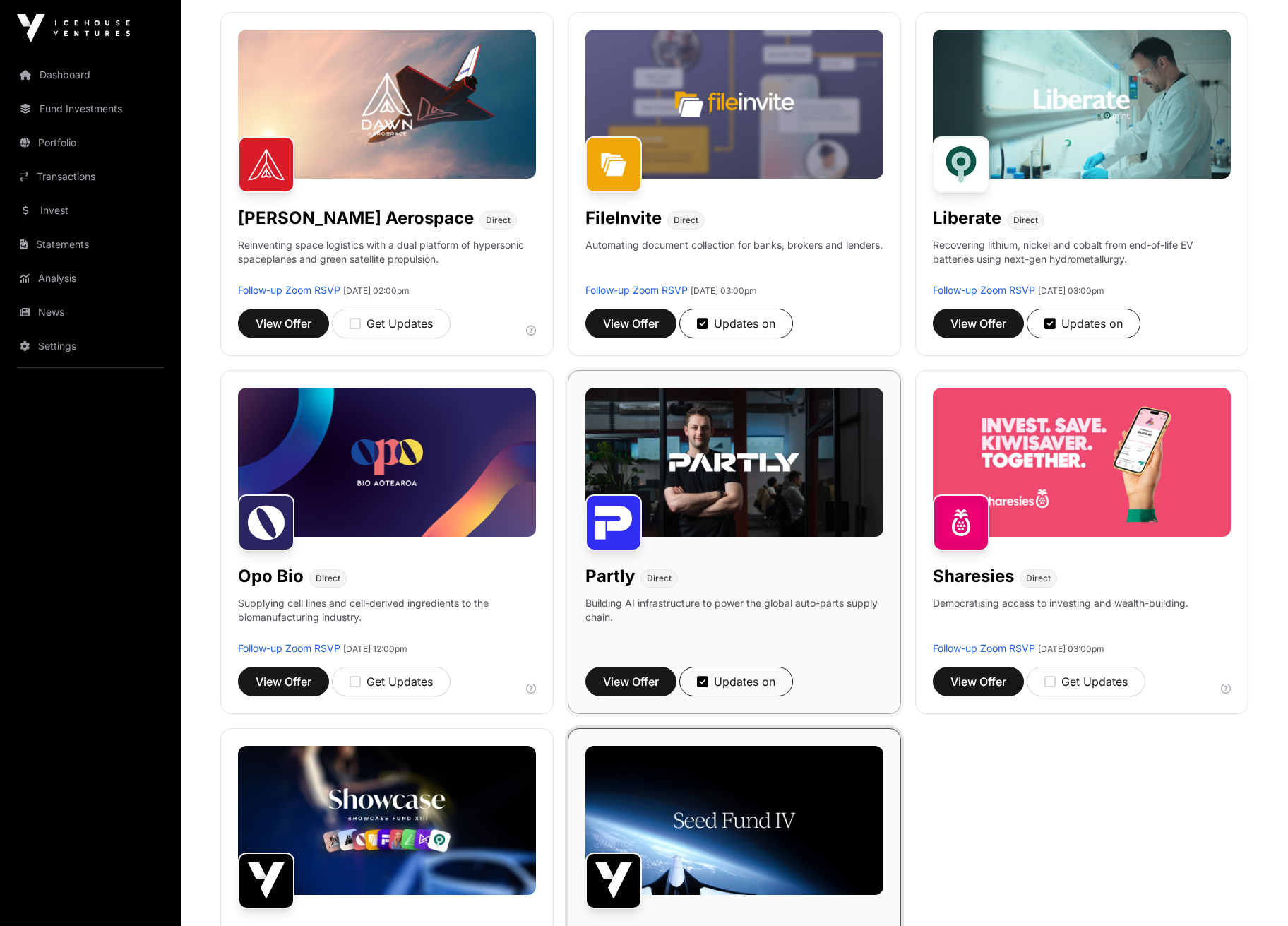
scroll to position [568, 0]
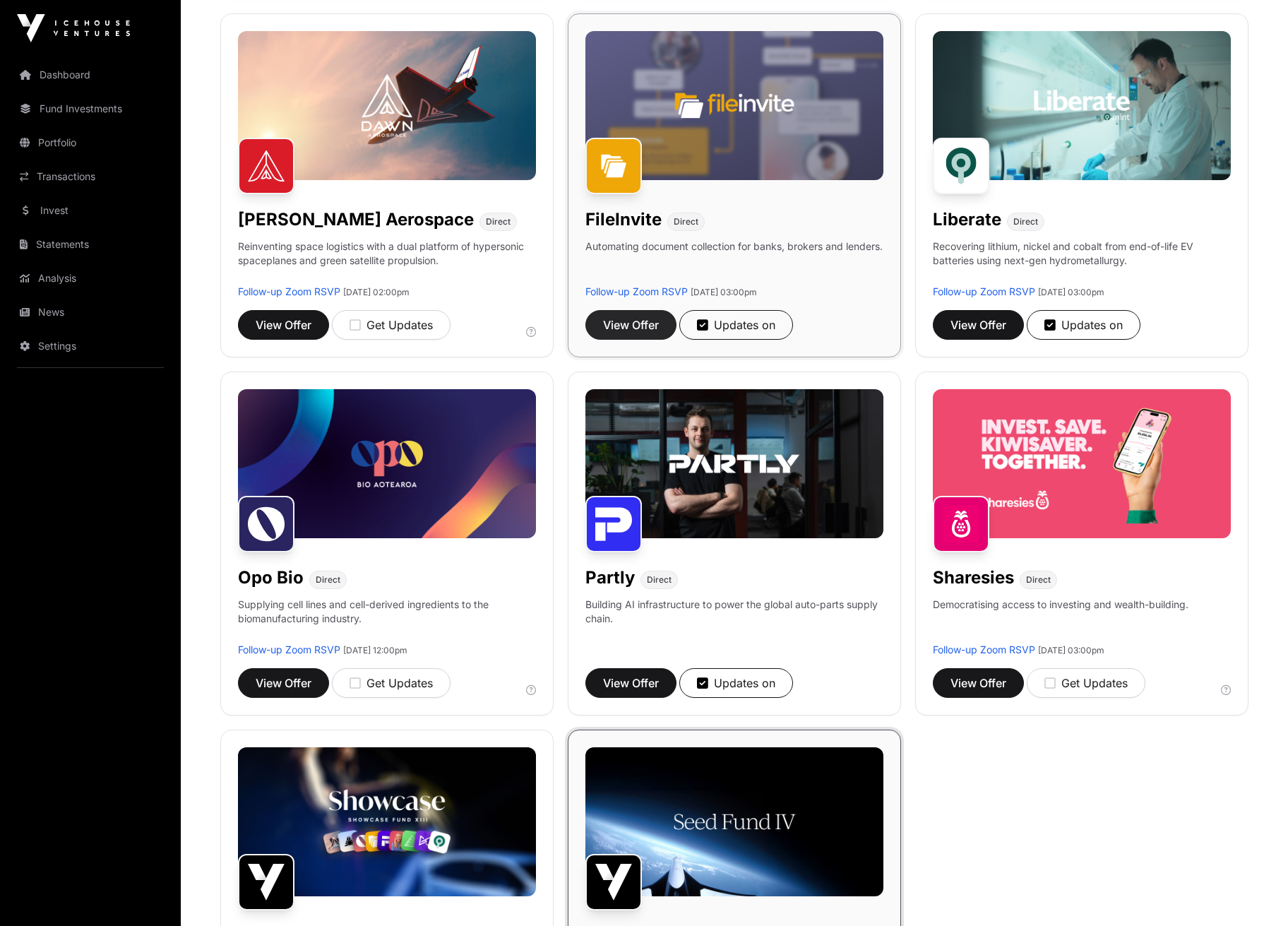
click at [638, 327] on span "View Offer" at bounding box center [630, 324] width 56 height 17
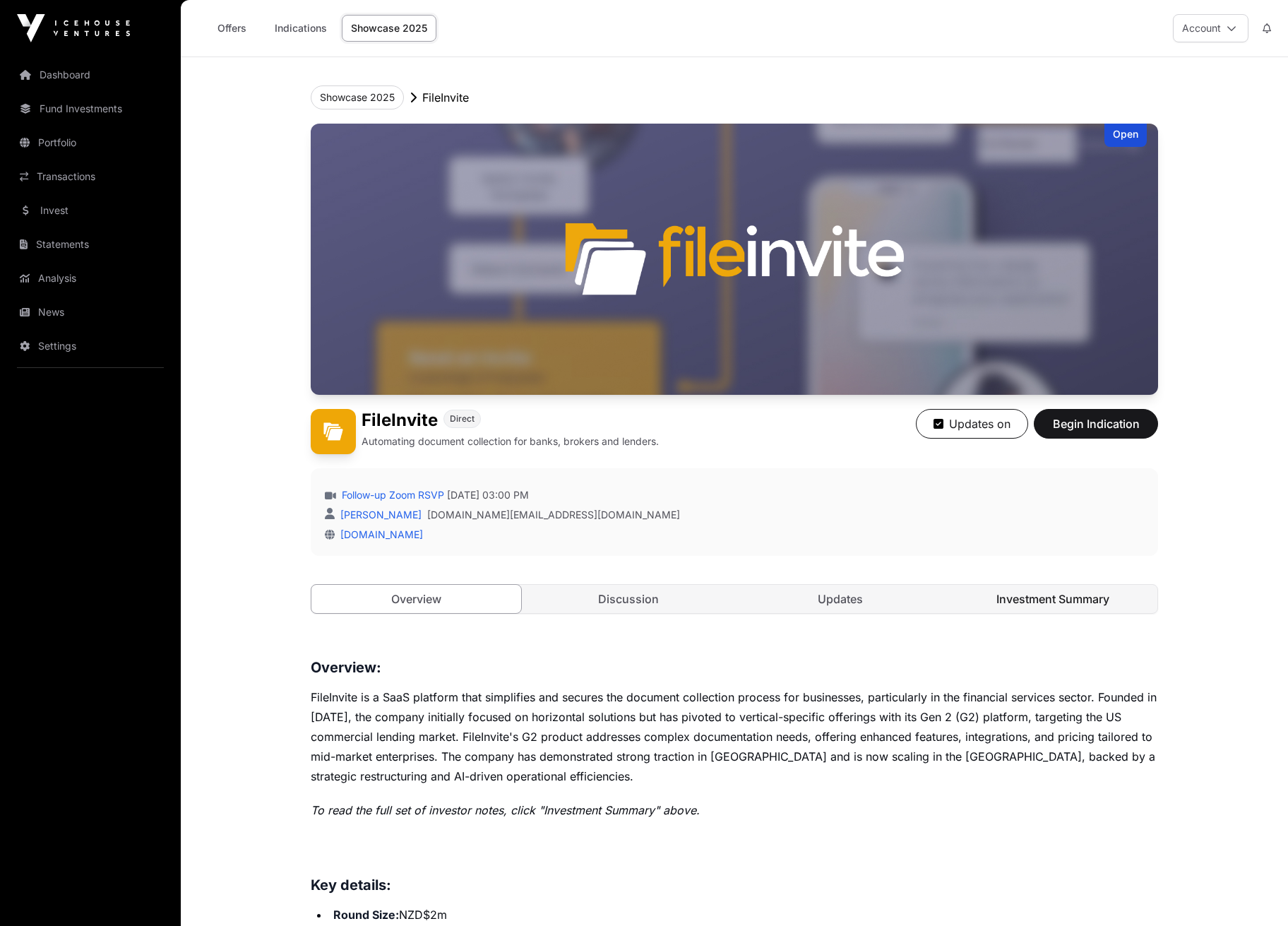
click at [1032, 610] on link "Investment Summary" at bounding box center [1053, 599] width 210 height 29
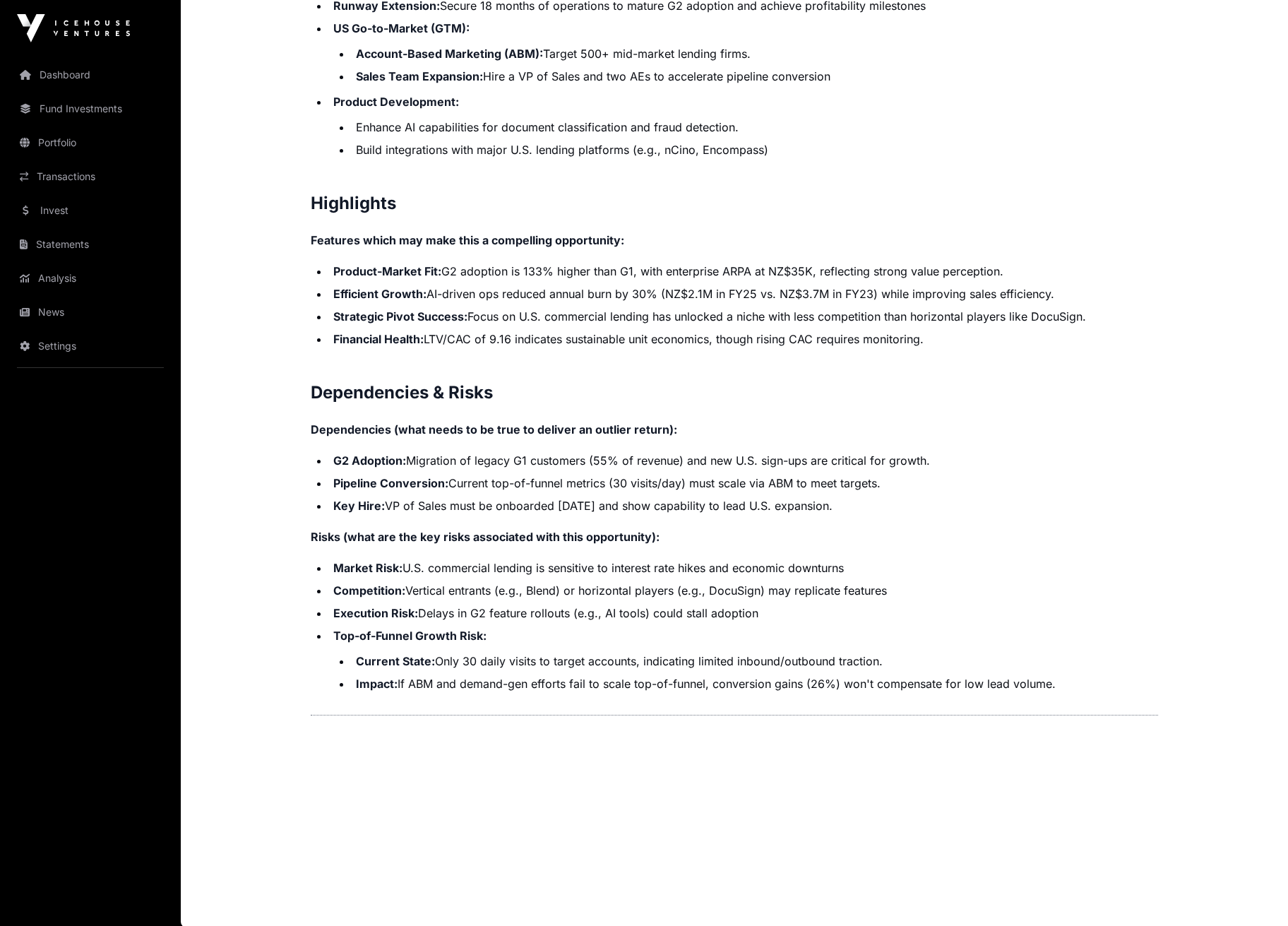
scroll to position [2666, 0]
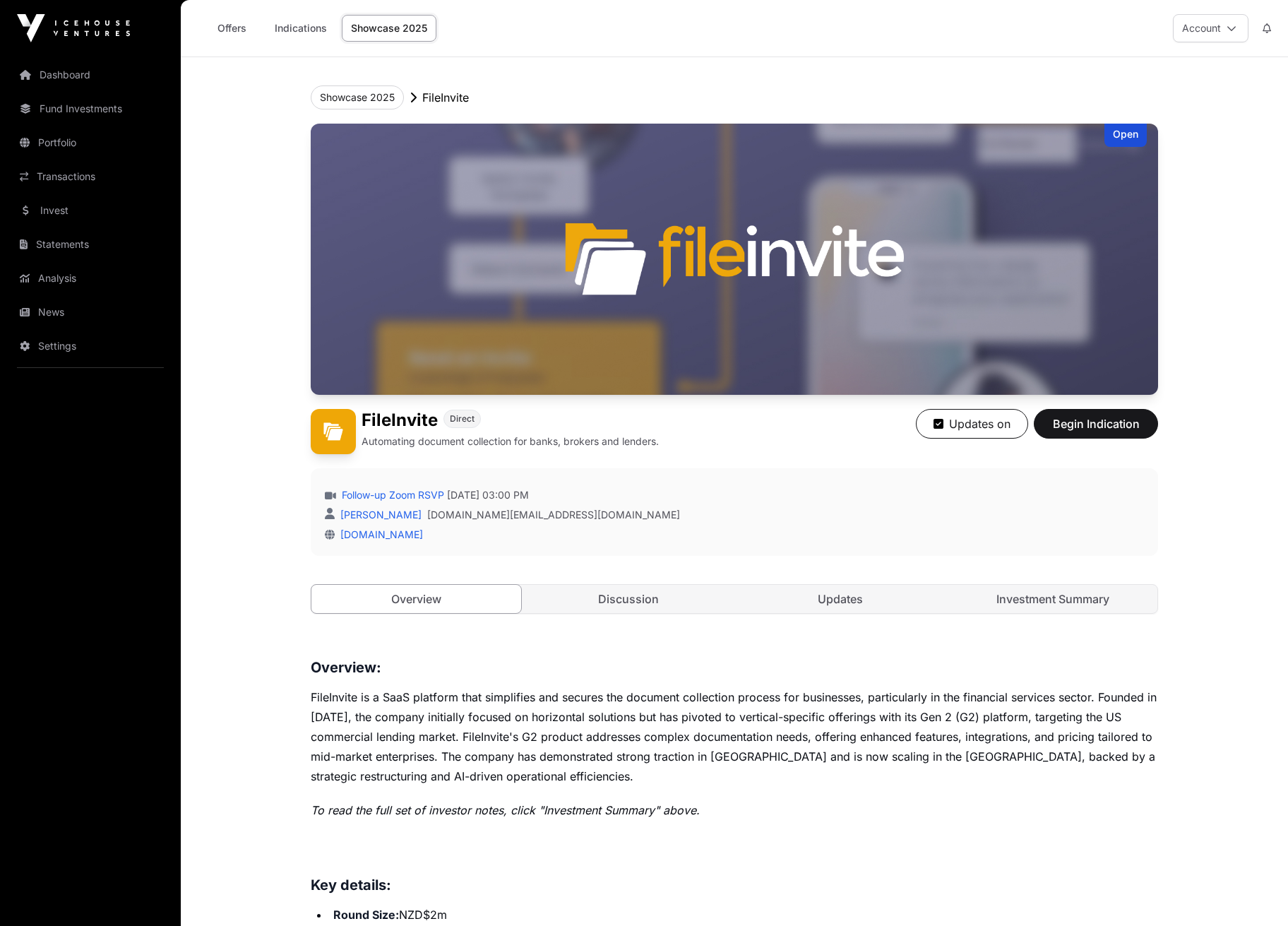
scroll to position [568, 0]
